Goal: Task Accomplishment & Management: Use online tool/utility

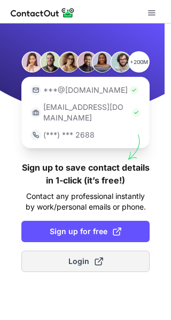
click at [90, 256] on span "Login" at bounding box center [85, 261] width 35 height 11
